Goal: Check status: Check status

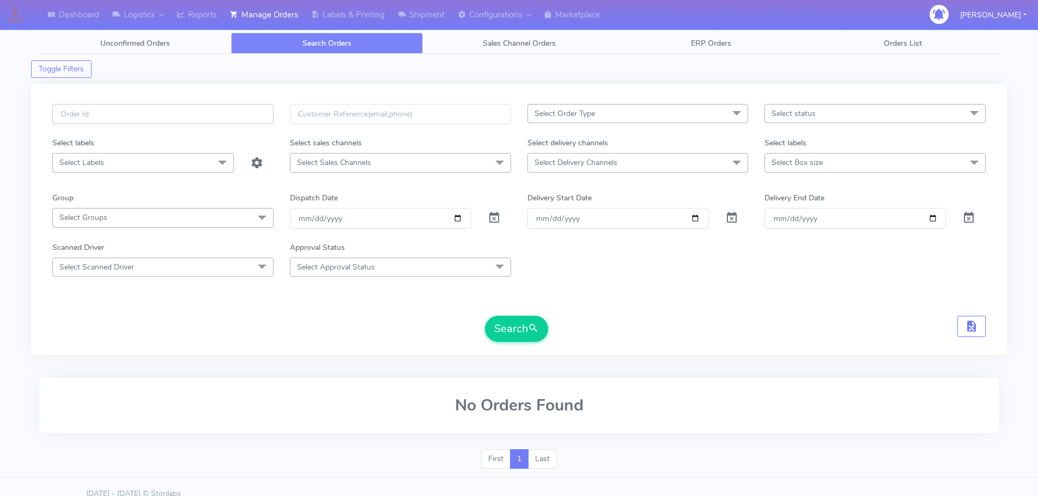
click at [246, 107] on input "text" at bounding box center [162, 114] width 221 height 20
paste input "1622737"
type input "1622737"
click at [492, 215] on span at bounding box center [494, 220] width 13 height 10
click at [522, 332] on button "Search" at bounding box center [516, 329] width 63 height 26
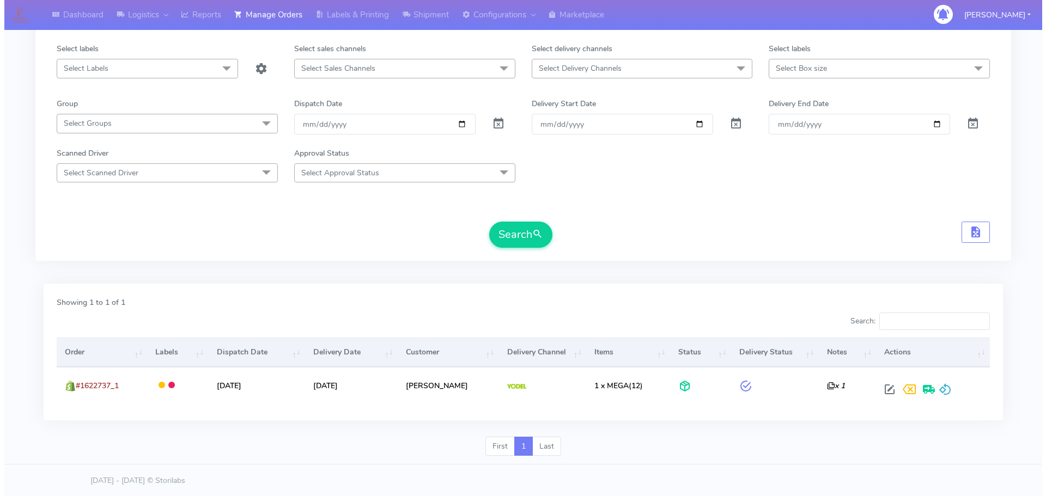
scroll to position [97, 0]
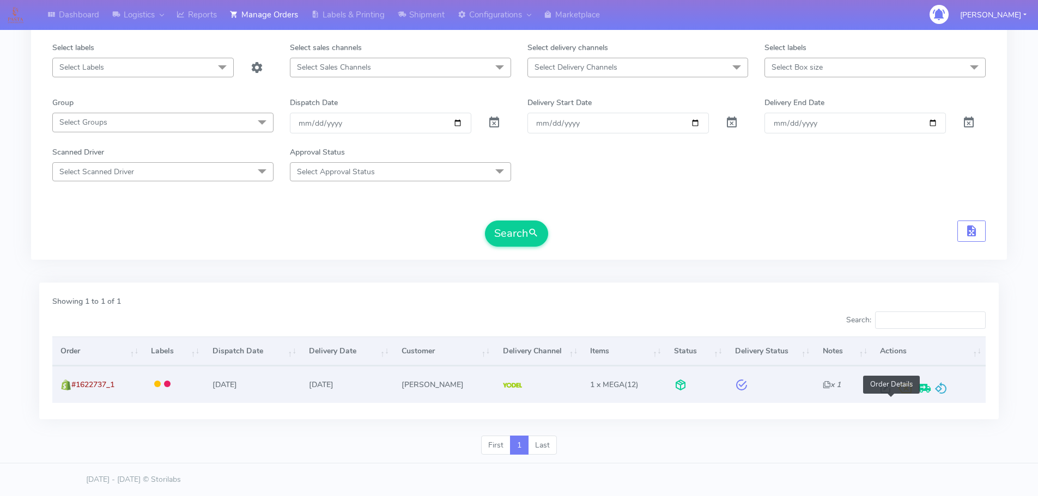
click at [888, 396] on span at bounding box center [885, 391] width 20 height 10
select select "5"
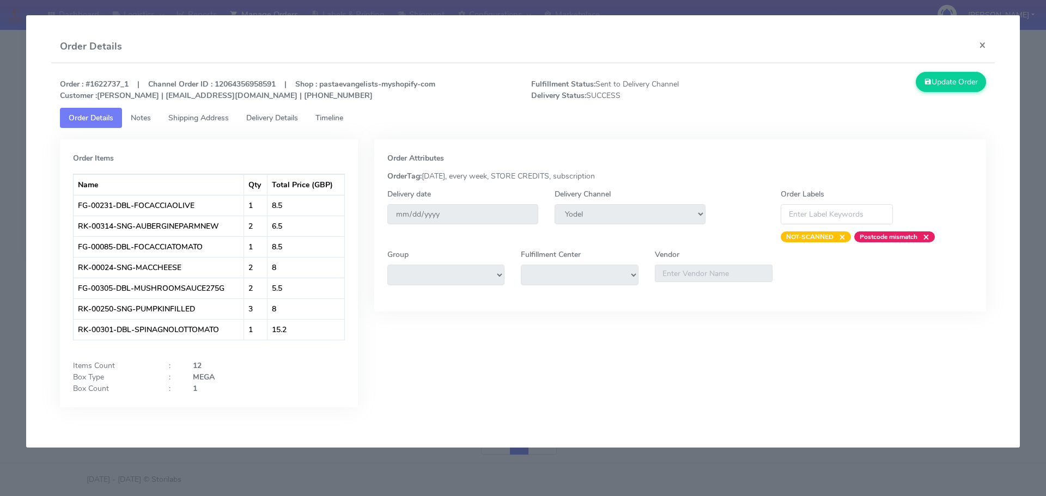
click at [342, 115] on span "Timeline" at bounding box center [329, 118] width 28 height 10
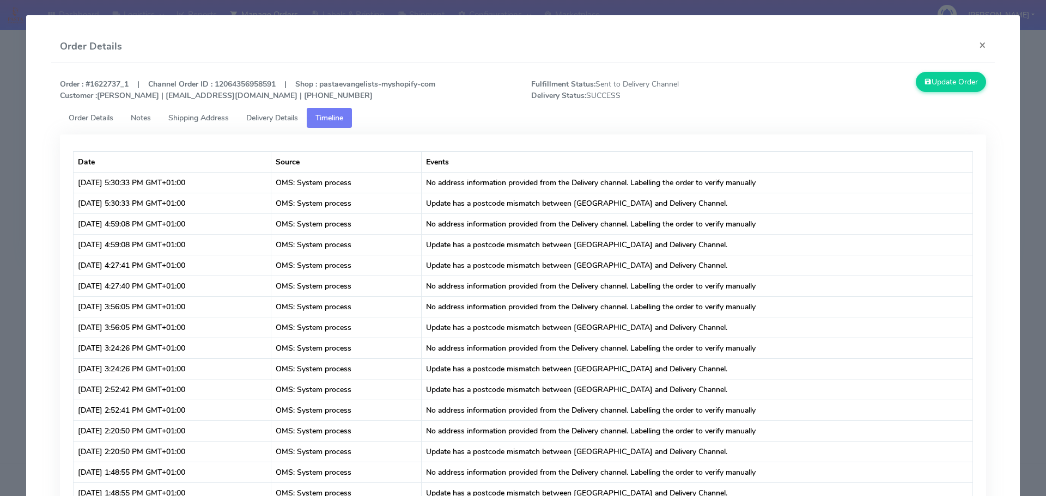
click at [254, 117] on span "Delivery Details" at bounding box center [272, 118] width 52 height 10
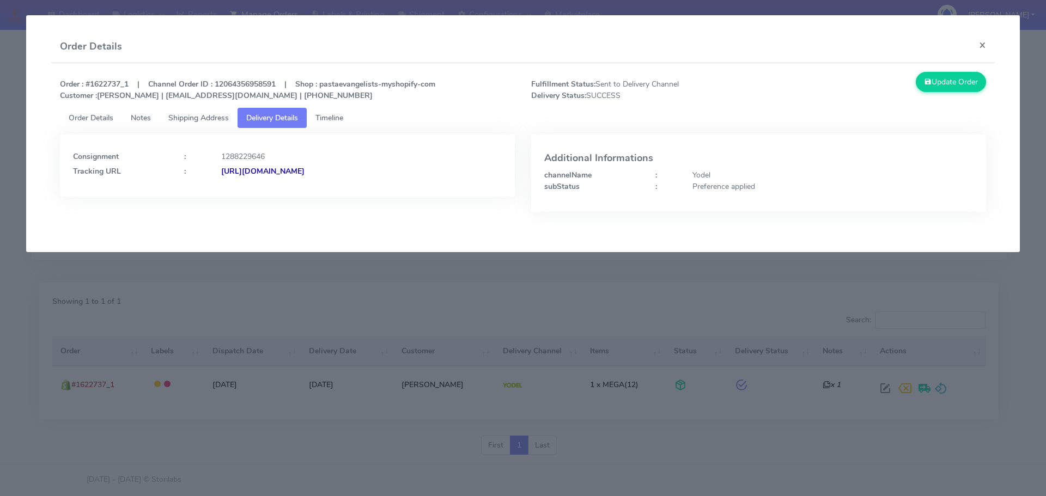
click at [213, 121] on span "Shipping Address" at bounding box center [198, 118] width 60 height 10
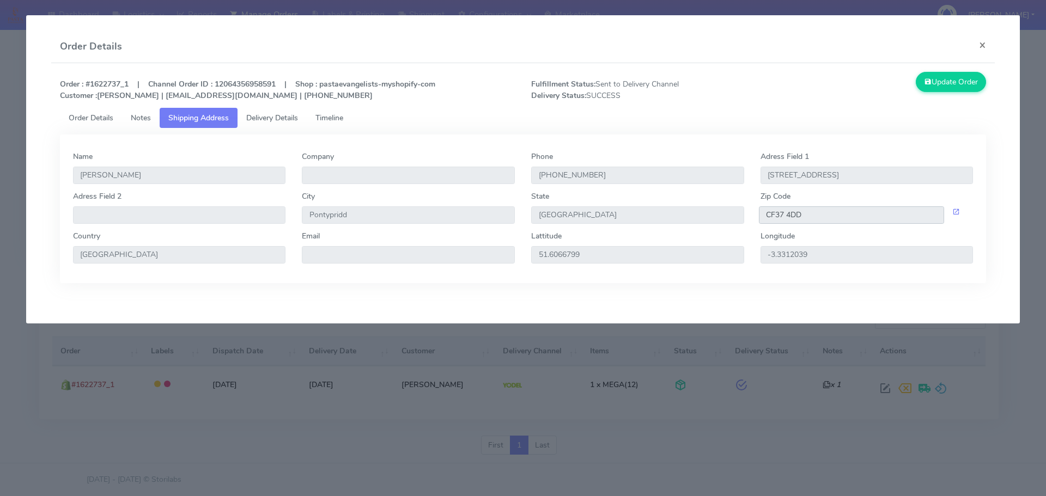
drag, startPoint x: 807, startPoint y: 214, endPoint x: 762, endPoint y: 211, distance: 45.8
click at [762, 211] on input "CF37 4DD" at bounding box center [852, 214] width 186 height 17
click at [236, 114] on link "Shipping Address" at bounding box center [199, 118] width 78 height 20
click at [271, 114] on span "Delivery Details" at bounding box center [272, 118] width 52 height 10
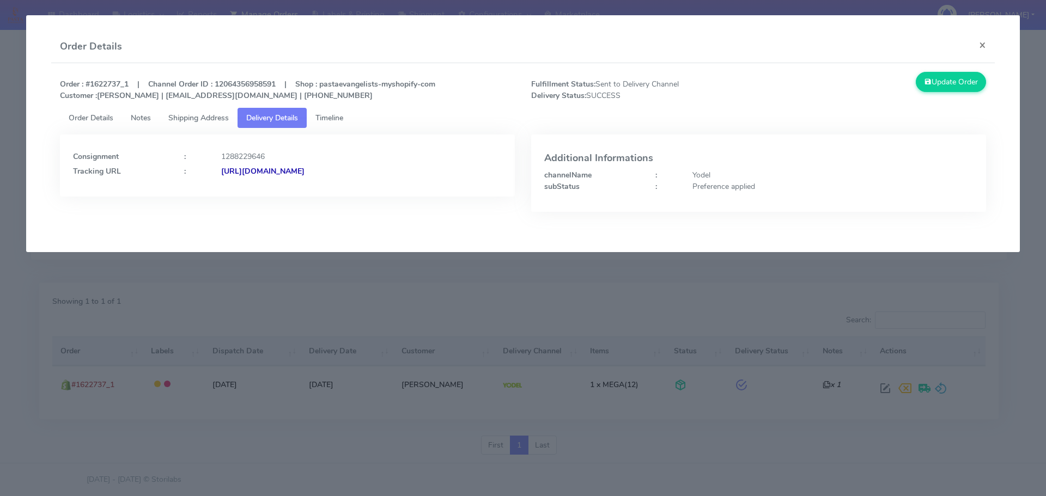
click at [305, 172] on strong "[URL][DOMAIN_NAME]" at bounding box center [262, 171] width 83 height 10
